Goal: Task Accomplishment & Management: Manage account settings

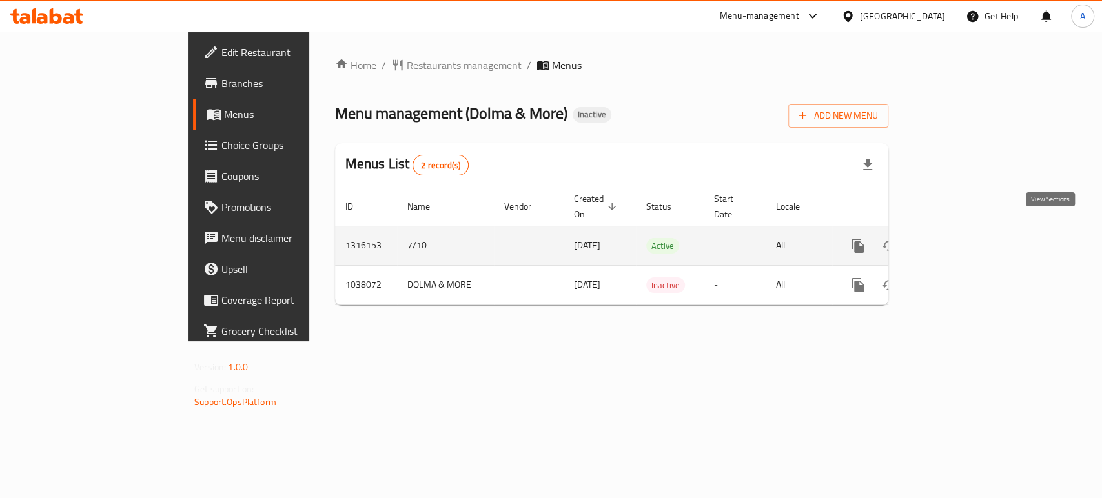
click at [957, 240] on icon "enhanced table" at bounding box center [951, 246] width 12 height 12
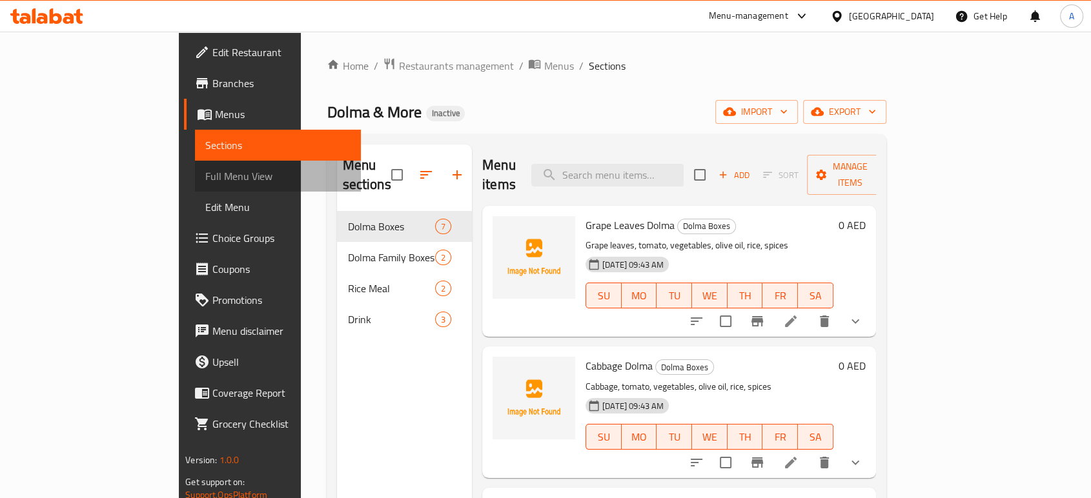
click at [205, 172] on span "Full Menu View" at bounding box center [277, 176] width 145 height 15
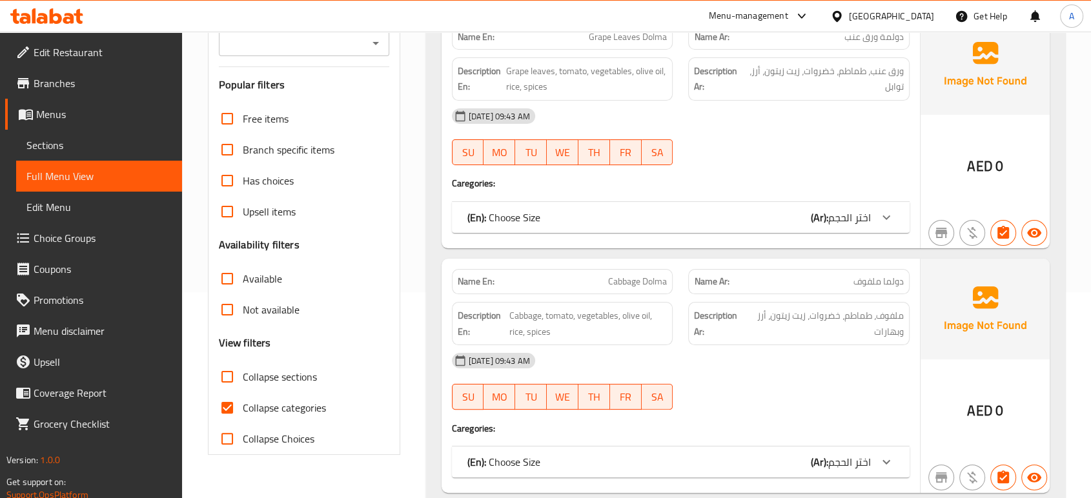
scroll to position [224, 0]
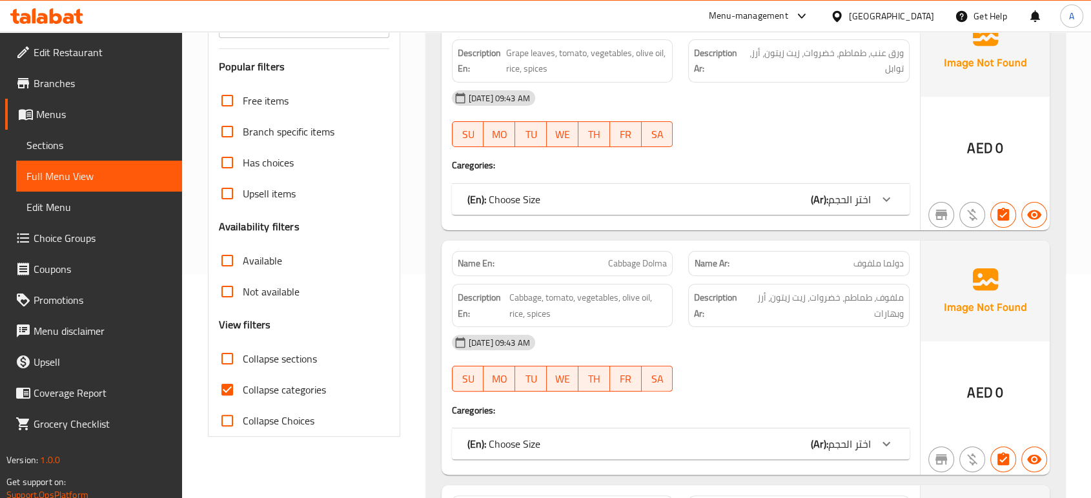
click at [254, 395] on span "Collapse categories" at bounding box center [284, 389] width 83 height 15
click at [243, 395] on input "Collapse categories" at bounding box center [227, 389] width 31 height 31
checkbox input "false"
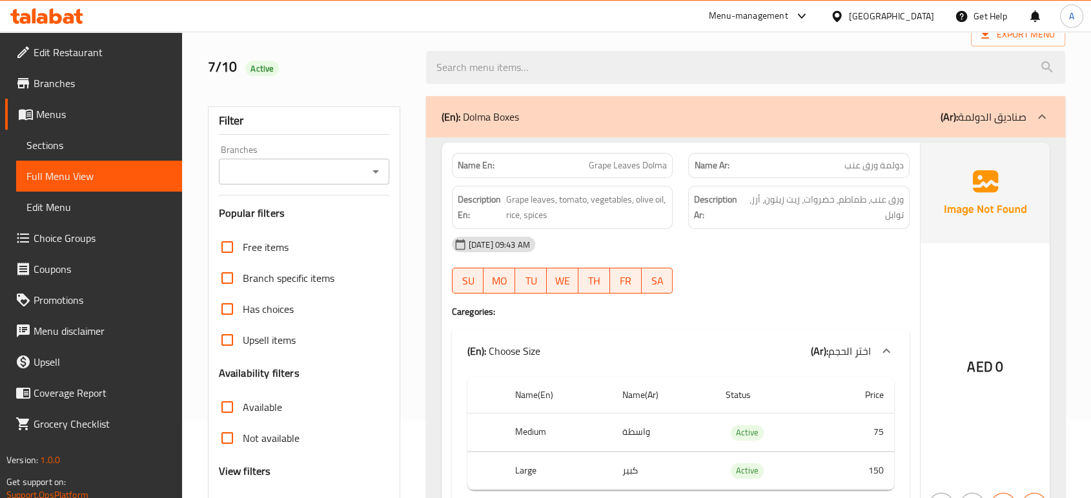
scroll to position [73, 0]
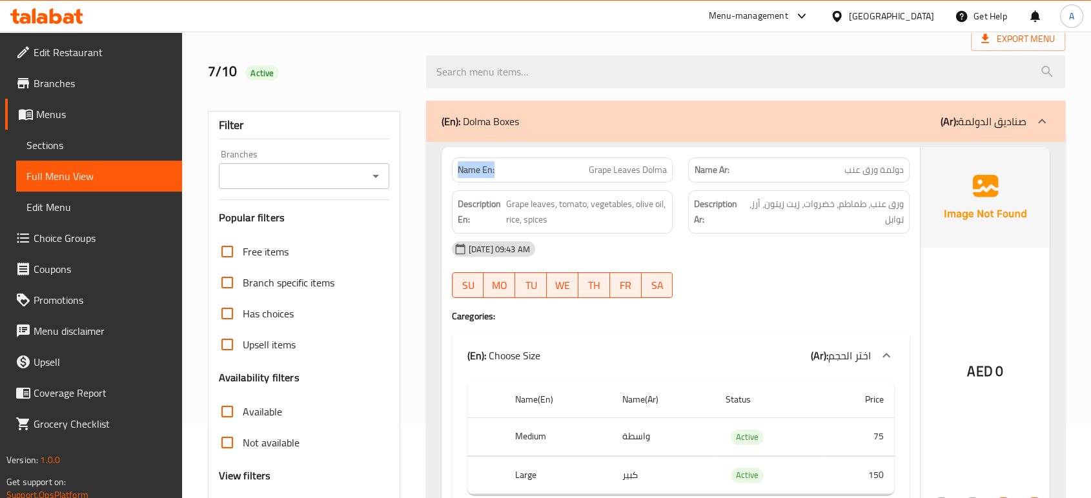
drag, startPoint x: 500, startPoint y: 165, endPoint x: 455, endPoint y: 165, distance: 44.6
click at [455, 165] on div "Name En: Grape Leaves Dolma" at bounding box center [562, 170] width 221 height 25
copy strong "Name En:"
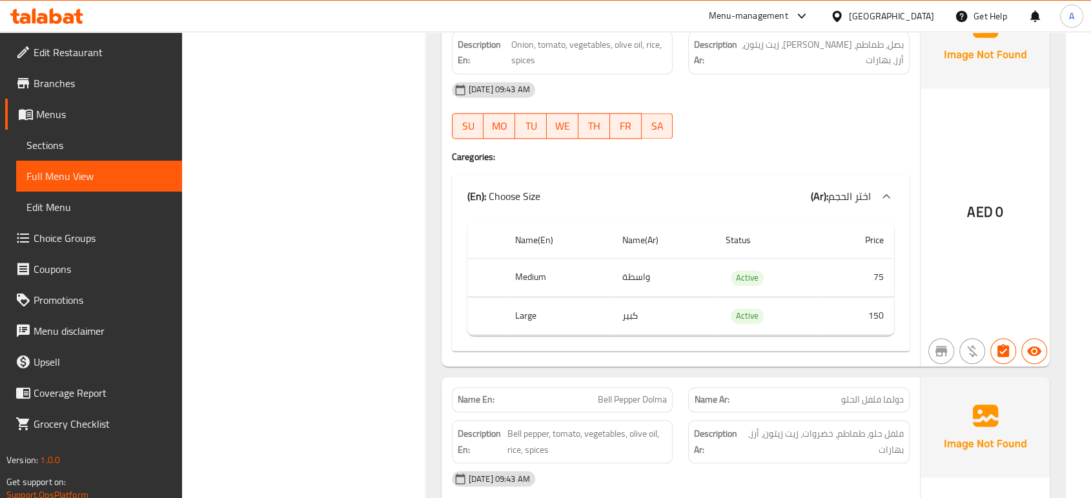
scroll to position [1767, 0]
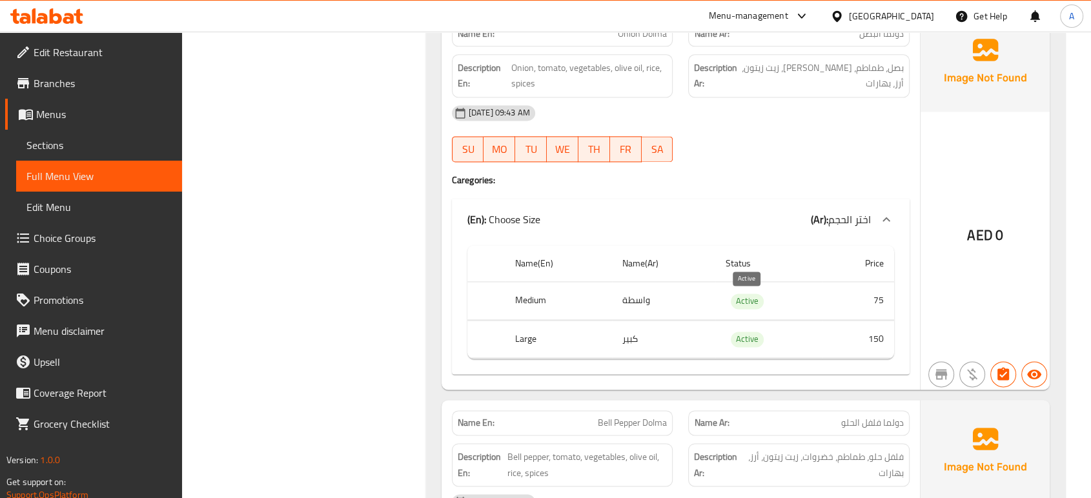
click at [742, 298] on span "Active" at bounding box center [747, 301] width 33 height 15
copy span "Active"
click at [742, 298] on span "Active" at bounding box center [747, 301] width 33 height 15
click at [88, 111] on span "Menus" at bounding box center [104, 114] width 136 height 15
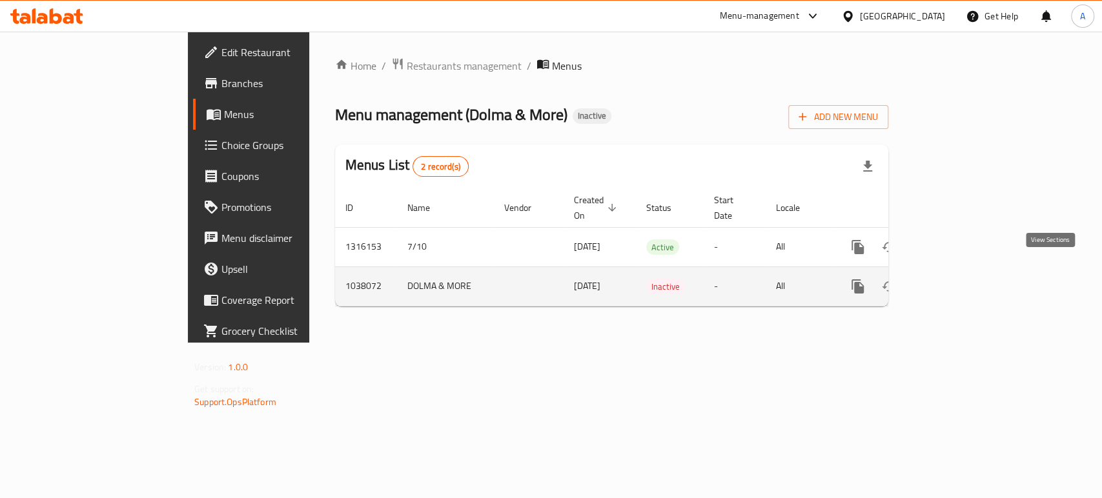
click at [959, 279] on icon "enhanced table" at bounding box center [950, 286] width 15 height 15
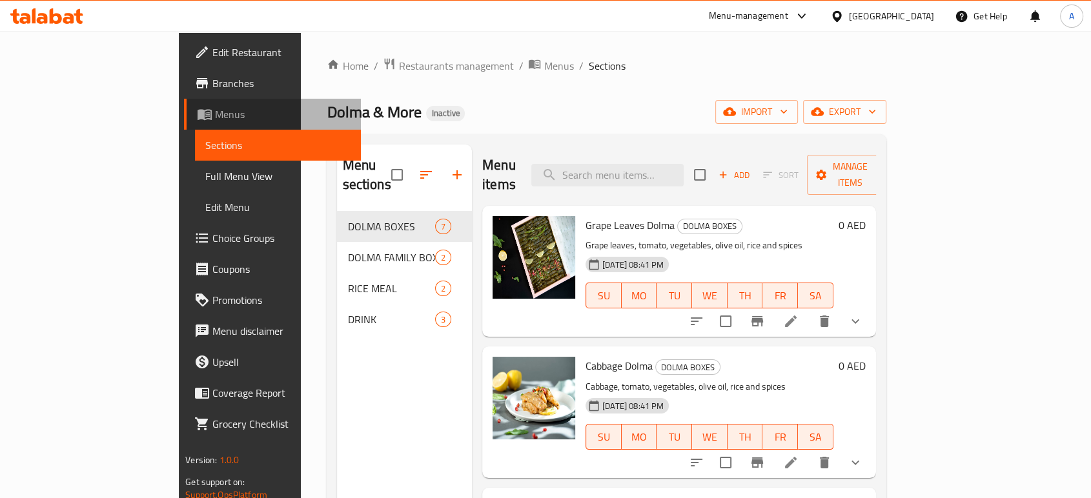
click at [215, 113] on span "Menus" at bounding box center [283, 114] width 136 height 15
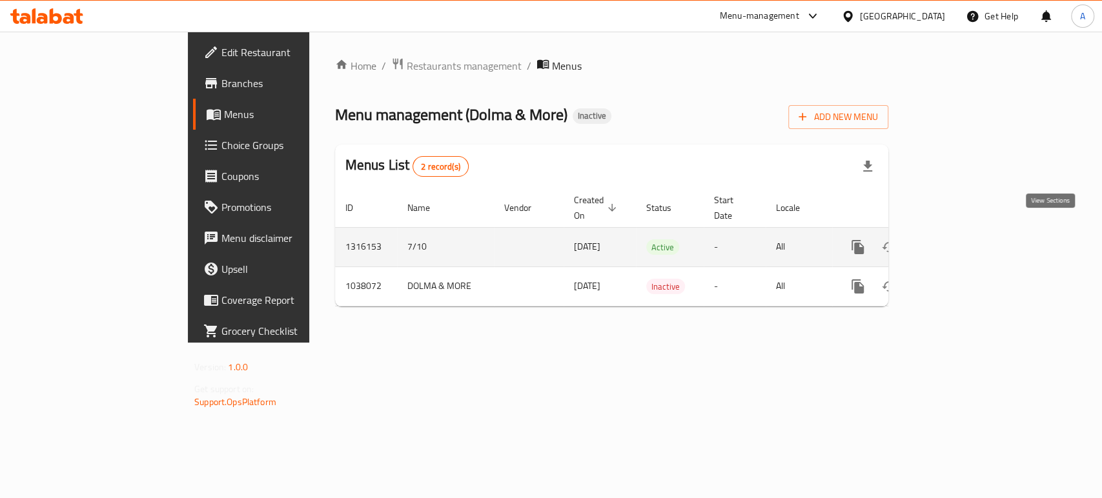
click at [959, 240] on icon "enhanced table" at bounding box center [950, 247] width 15 height 15
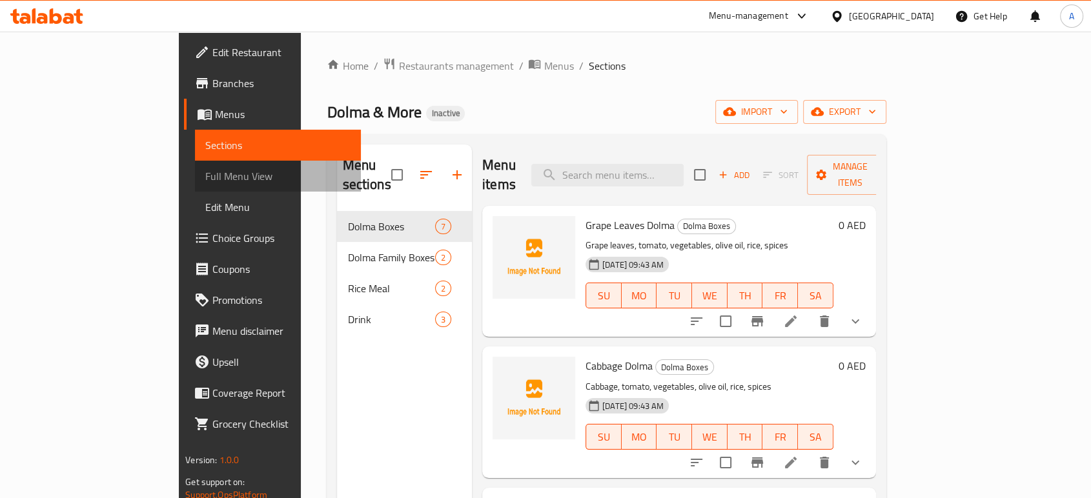
click at [195, 185] on link "Full Menu View" at bounding box center [278, 176] width 166 height 31
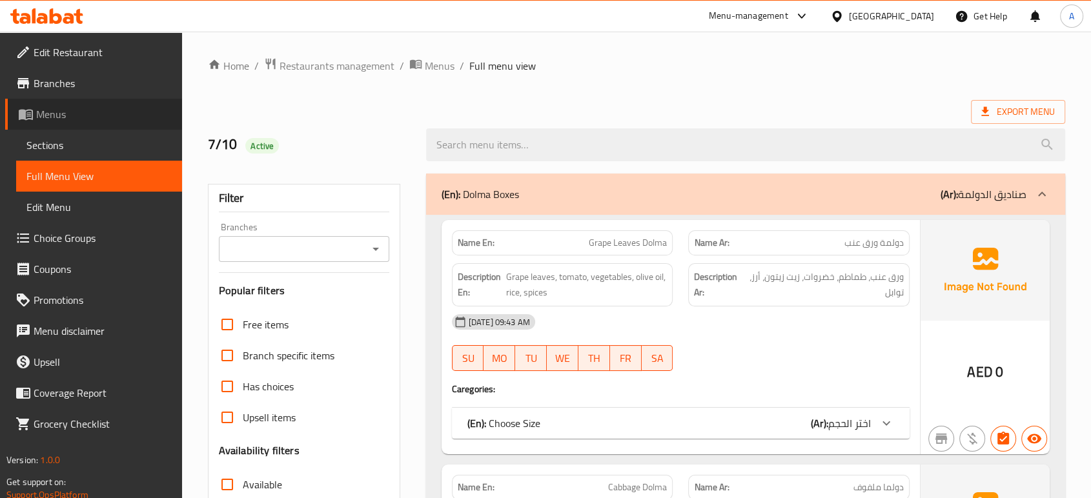
click at [135, 119] on span "Menus" at bounding box center [104, 114] width 136 height 15
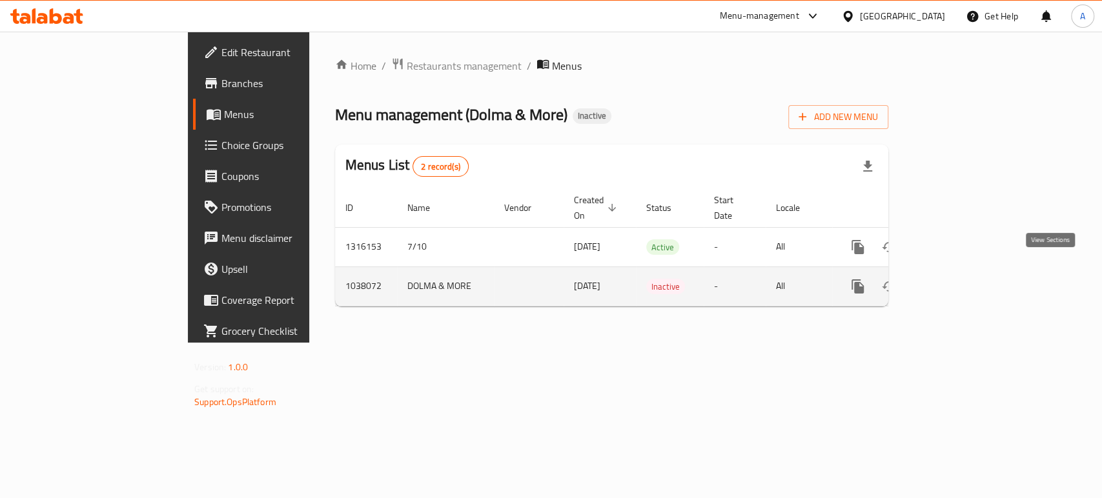
click at [959, 279] on icon "enhanced table" at bounding box center [950, 286] width 15 height 15
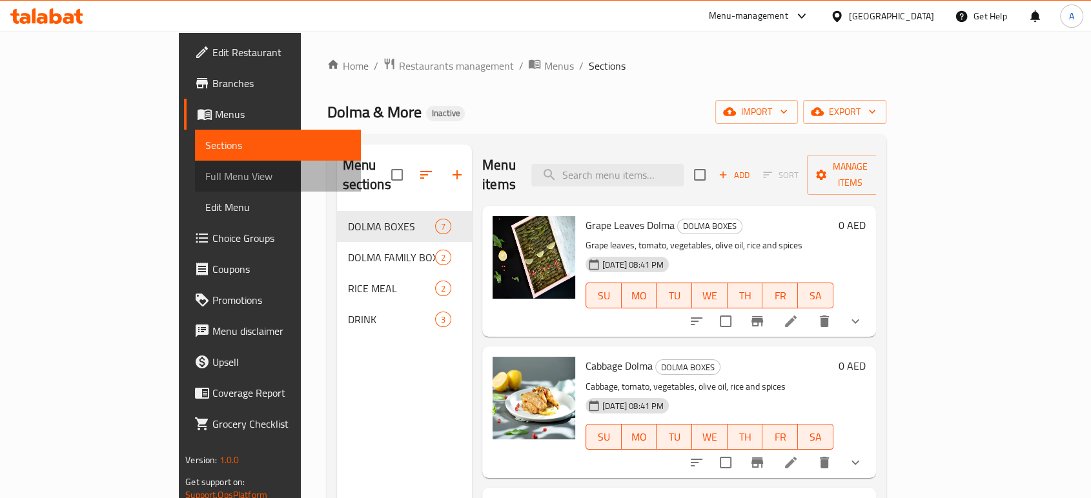
click at [205, 174] on span "Full Menu View" at bounding box center [277, 176] width 145 height 15
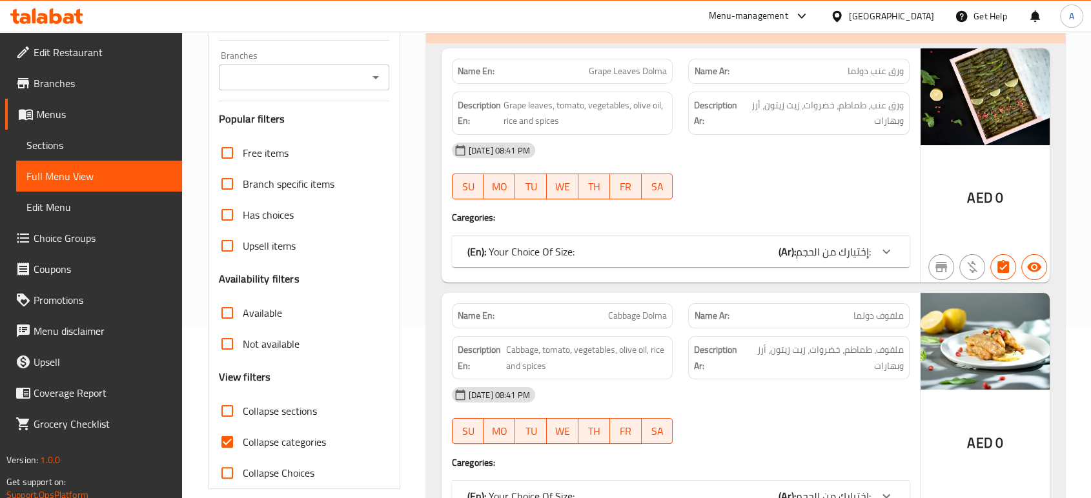
scroll to position [172, 0]
click at [259, 444] on span "Collapse categories" at bounding box center [284, 441] width 83 height 15
click at [243, 444] on input "Collapse categories" at bounding box center [227, 441] width 31 height 31
checkbox input "false"
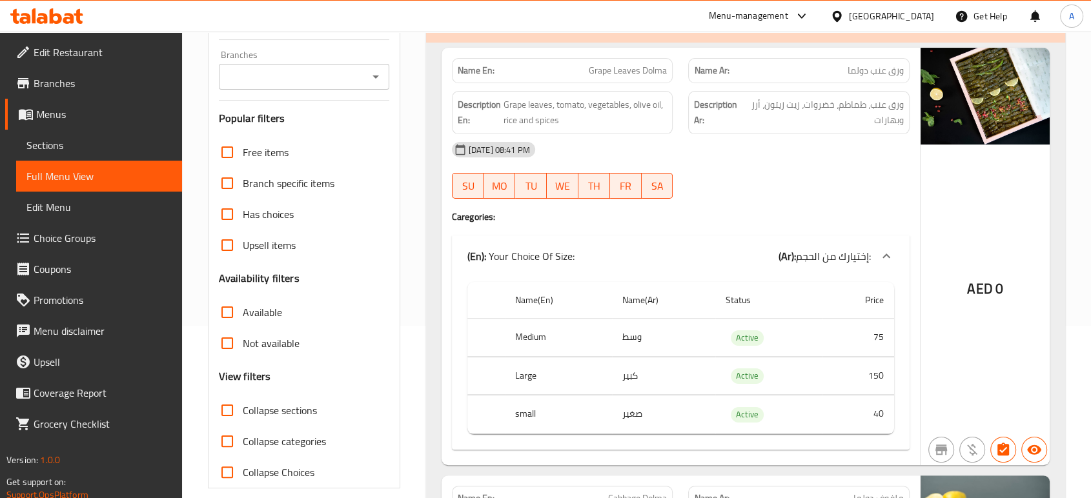
drag, startPoint x: 498, startPoint y: 76, endPoint x: 456, endPoint y: 71, distance: 42.2
click at [456, 71] on div "Name En: Grape Leaves Dolma" at bounding box center [562, 70] width 221 height 25
copy strong "Name En:"
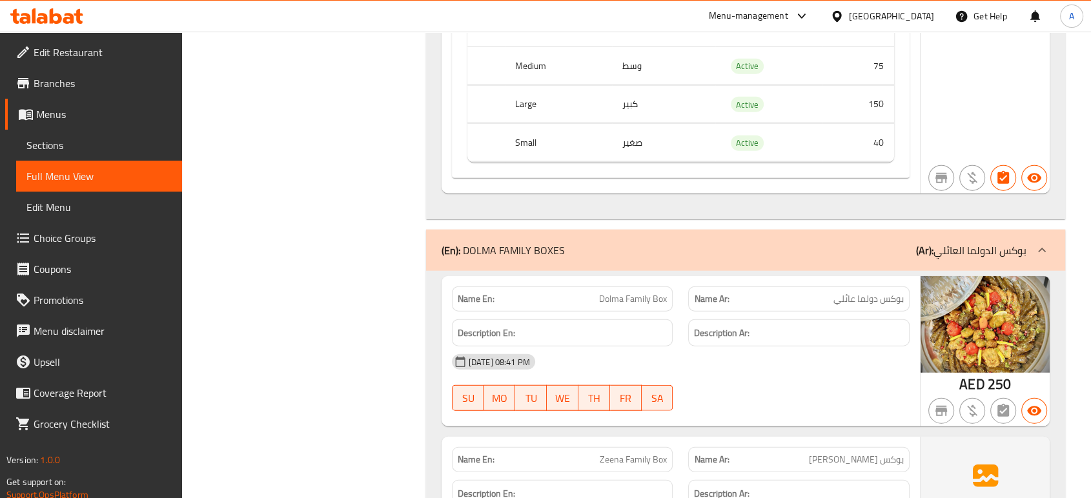
scroll to position [3025, 0]
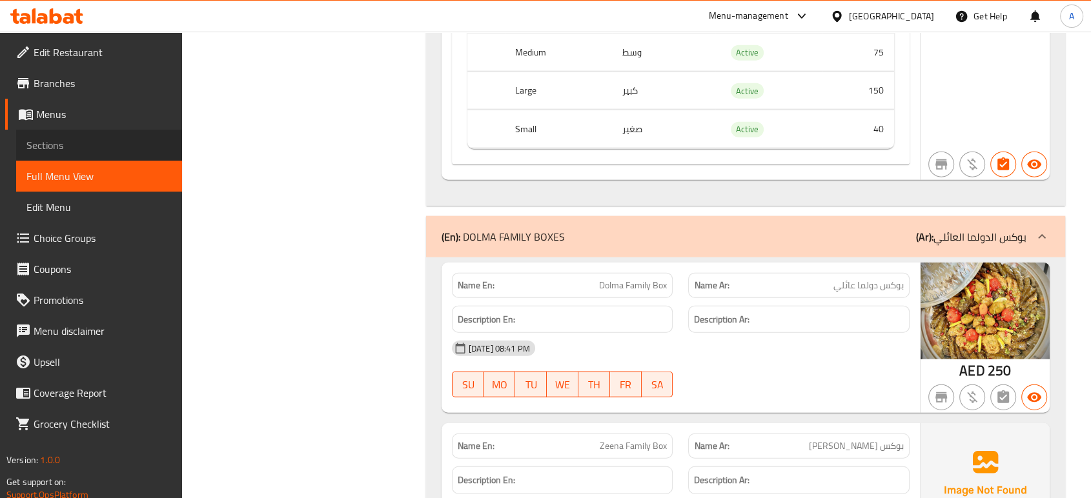
click at [83, 150] on span "Sections" at bounding box center [98, 145] width 145 height 15
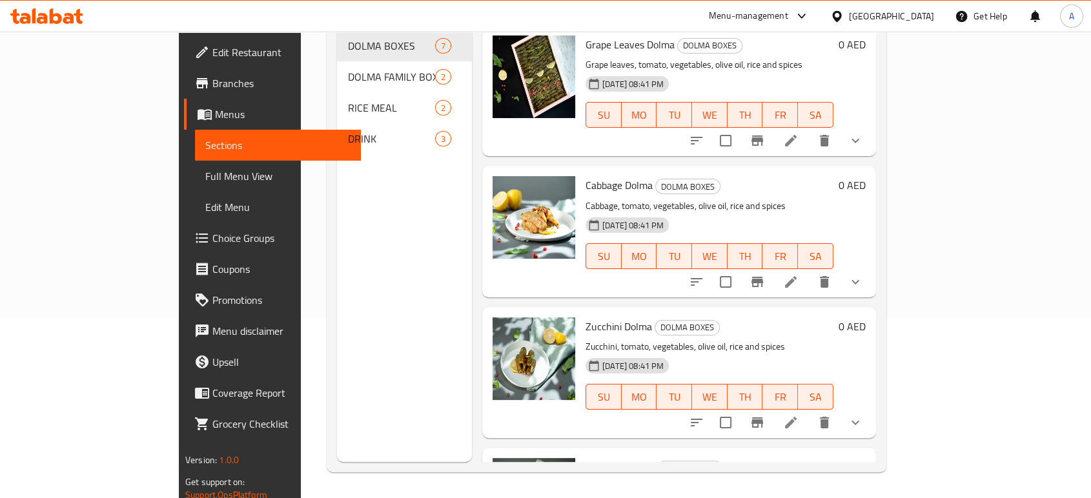
scroll to position [181, 0]
click at [184, 104] on link "Menus" at bounding box center [272, 114] width 177 height 31
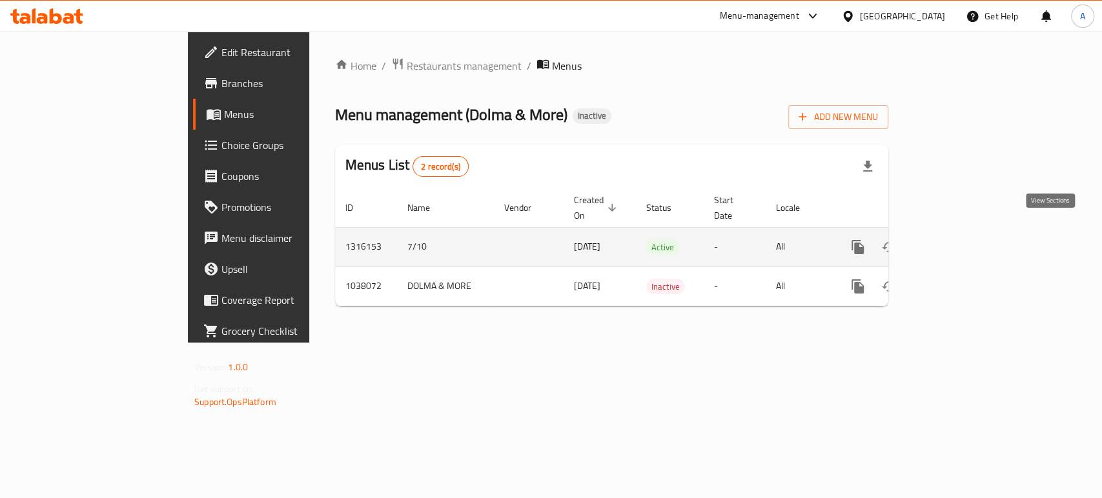
click at [959, 240] on icon "enhanced table" at bounding box center [950, 247] width 15 height 15
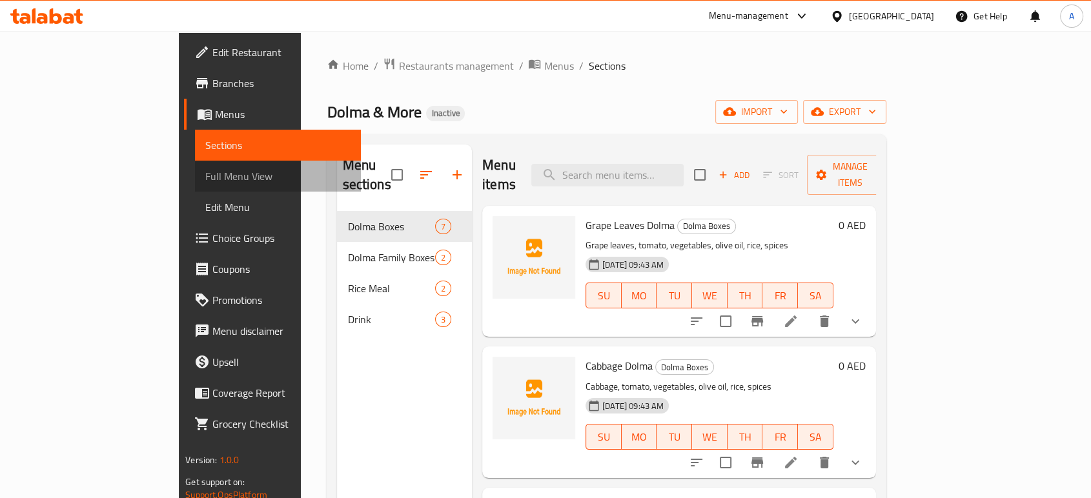
click at [205, 184] on span "Full Menu View" at bounding box center [277, 176] width 145 height 15
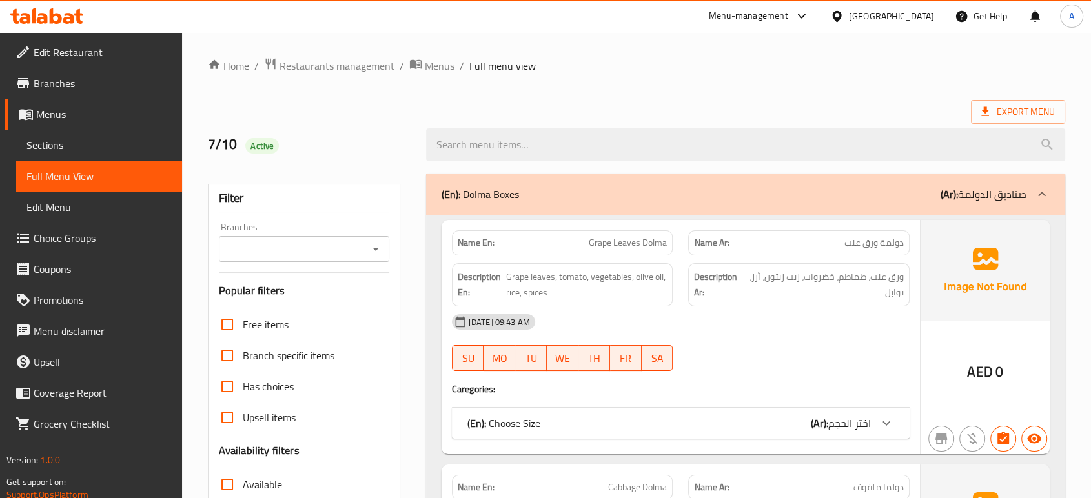
click at [599, 427] on div "(En): Choose Size (Ar): اختر الحجم" at bounding box center [669, 423] width 404 height 15
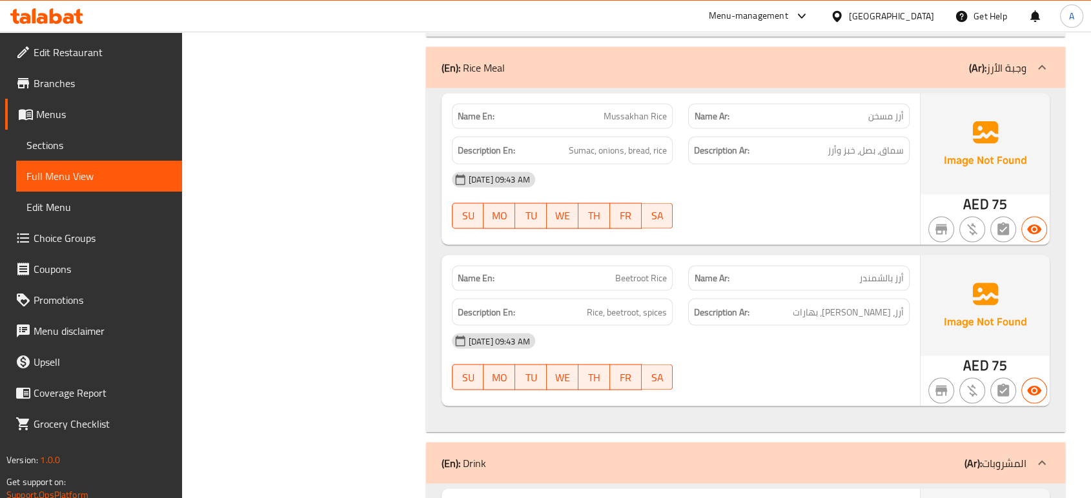
scroll to position [2456, 0]
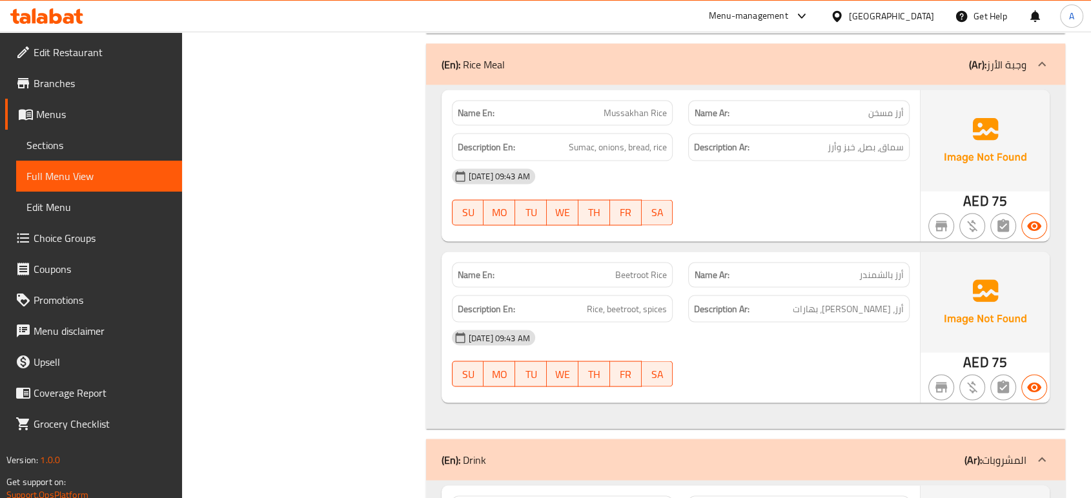
click at [740, 352] on div "[DATE] 09:43 AM SU MO TU WE TH FR SA" at bounding box center [680, 359] width 473 height 72
click at [63, 55] on span "Edit Restaurant" at bounding box center [103, 52] width 138 height 15
